Goal: Task Accomplishment & Management: Complete application form

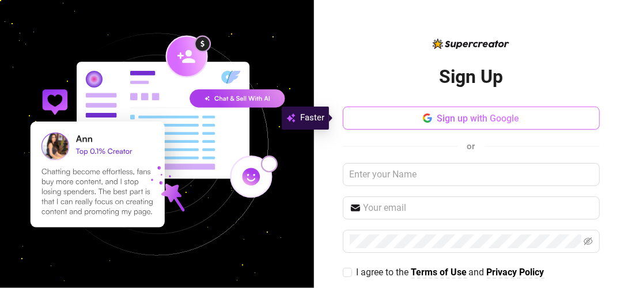
click at [492, 114] on span "Sign up with Google" at bounding box center [478, 118] width 82 height 11
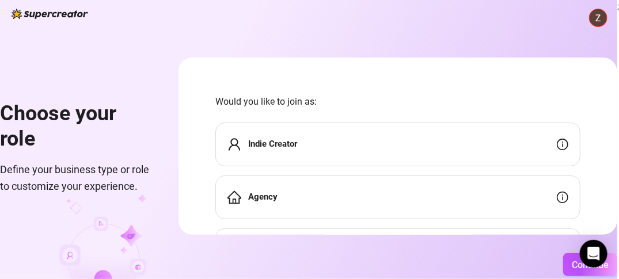
click at [572, 3] on div "Choose your role Define your business type or role to customize your experience…" at bounding box center [308, 139] width 617 height 279
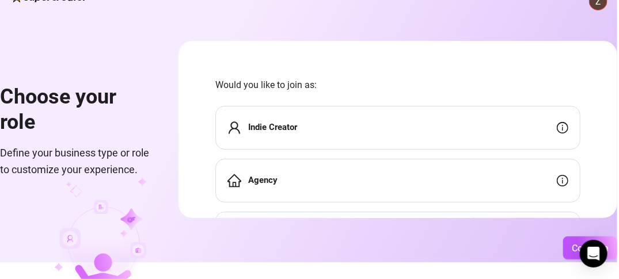
scroll to position [67, 0]
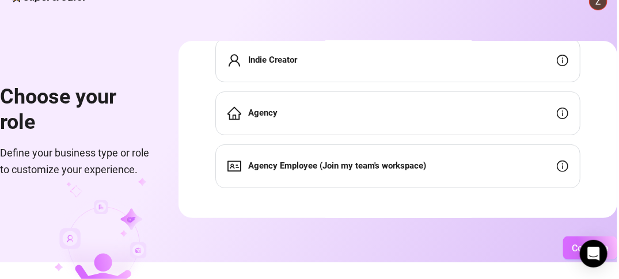
click at [609, 250] on span "Continue" at bounding box center [590, 248] width 37 height 11
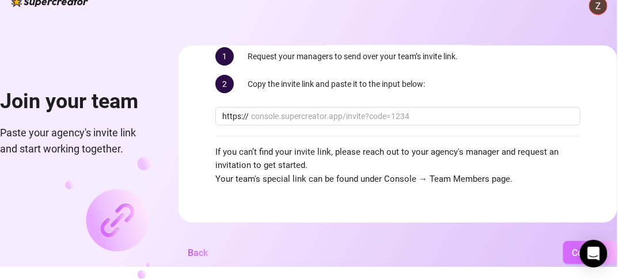
scroll to position [56, 0]
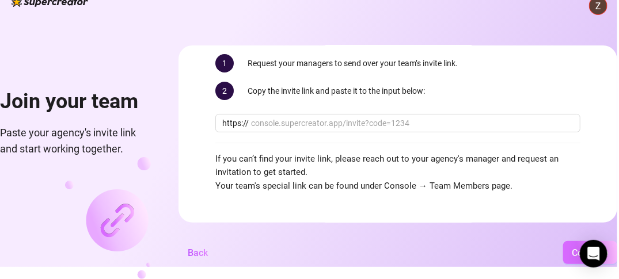
click at [609, 257] on span "Continue" at bounding box center [590, 253] width 37 height 11
